Goal: Task Accomplishment & Management: Use online tool/utility

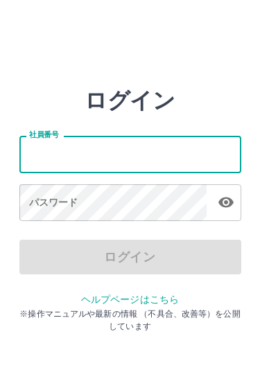
scroll to position [58, 17]
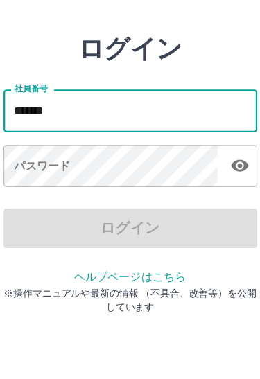
type input "*******"
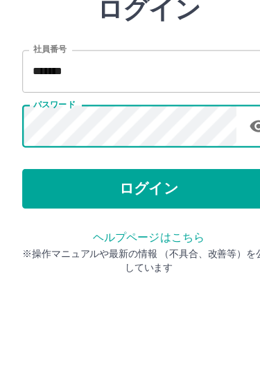
click at [197, 240] on button "ログイン" at bounding box center [130, 257] width 222 height 35
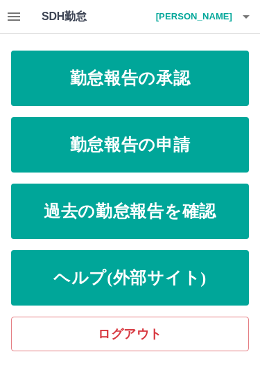
click at [216, 81] on link "勤怠報告の承認" at bounding box center [130, 78] width 238 height 55
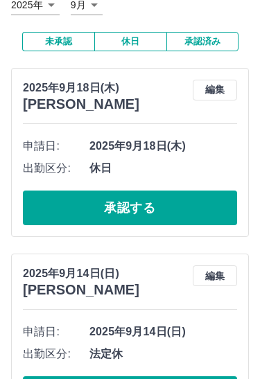
scroll to position [97, 0]
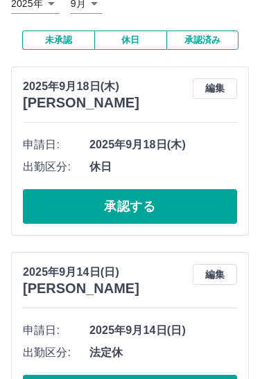
click at [198, 202] on button "承認する" at bounding box center [130, 206] width 214 height 35
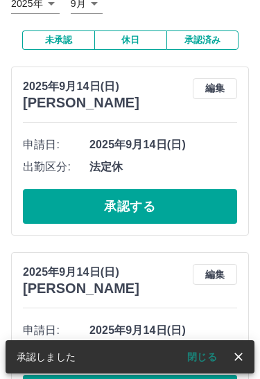
click at [212, 40] on button "承認済み" at bounding box center [202, 40] width 72 height 19
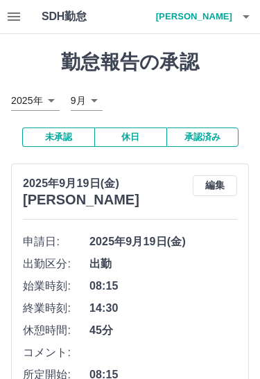
click at [248, 14] on icon "button" at bounding box center [246, 16] width 17 height 17
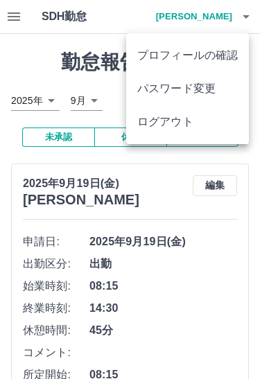
click at [191, 137] on li "ログアウト" at bounding box center [187, 121] width 123 height 33
